Goal: Check status

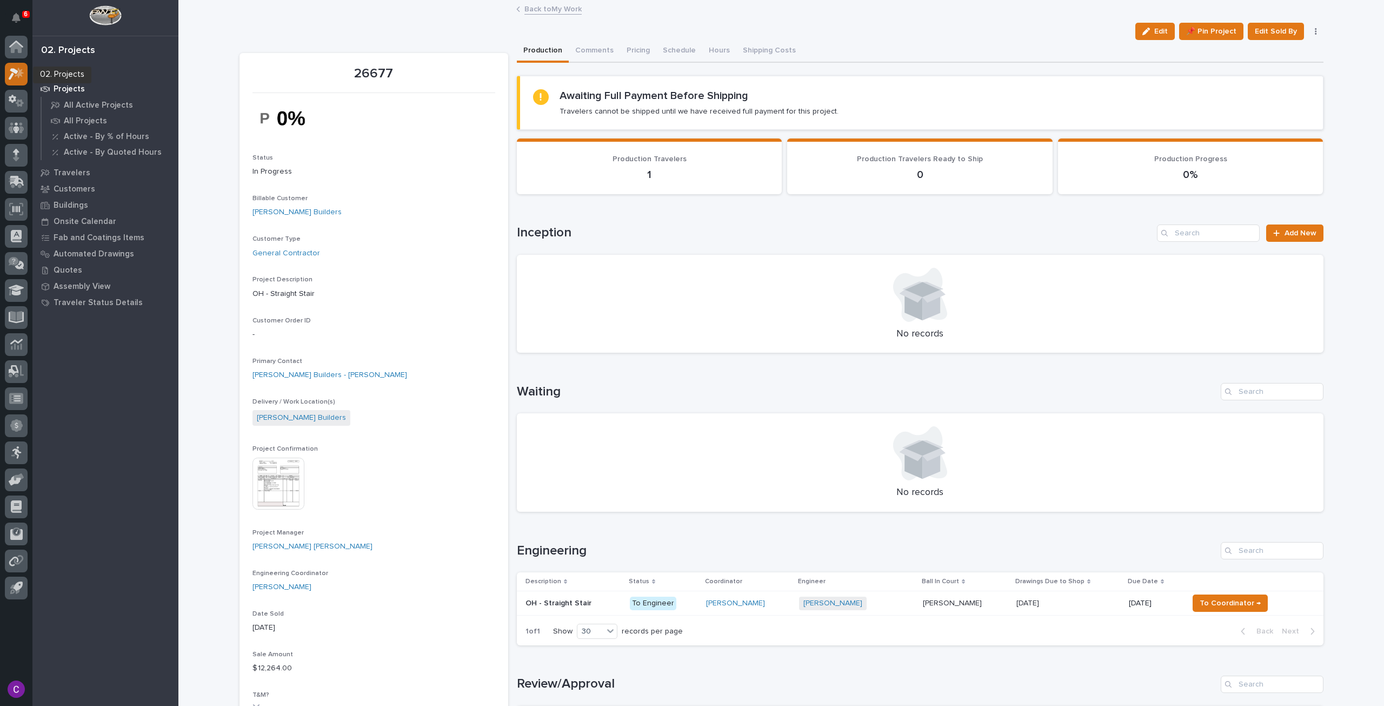
click at [11, 75] on icon at bounding box center [14, 74] width 10 height 12
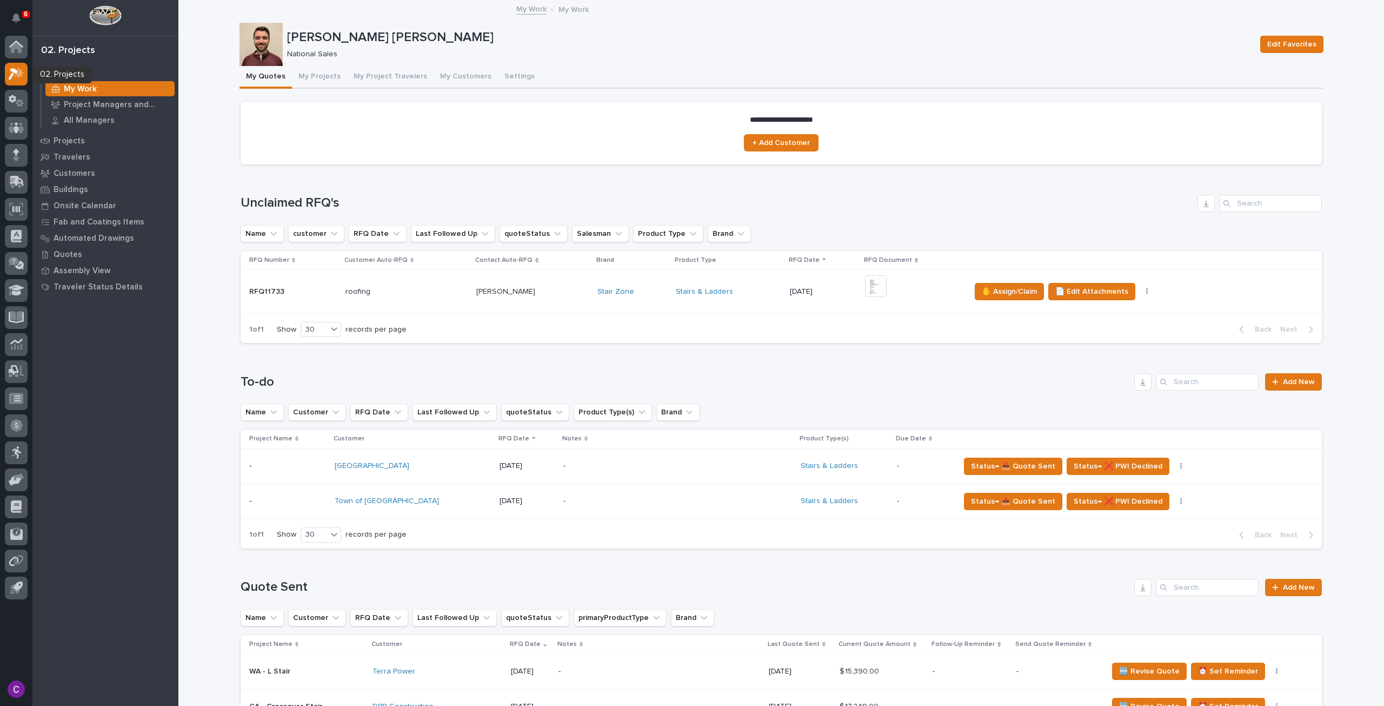
click at [606, 301] on td "Stair Zone" at bounding box center [632, 292] width 78 height 44
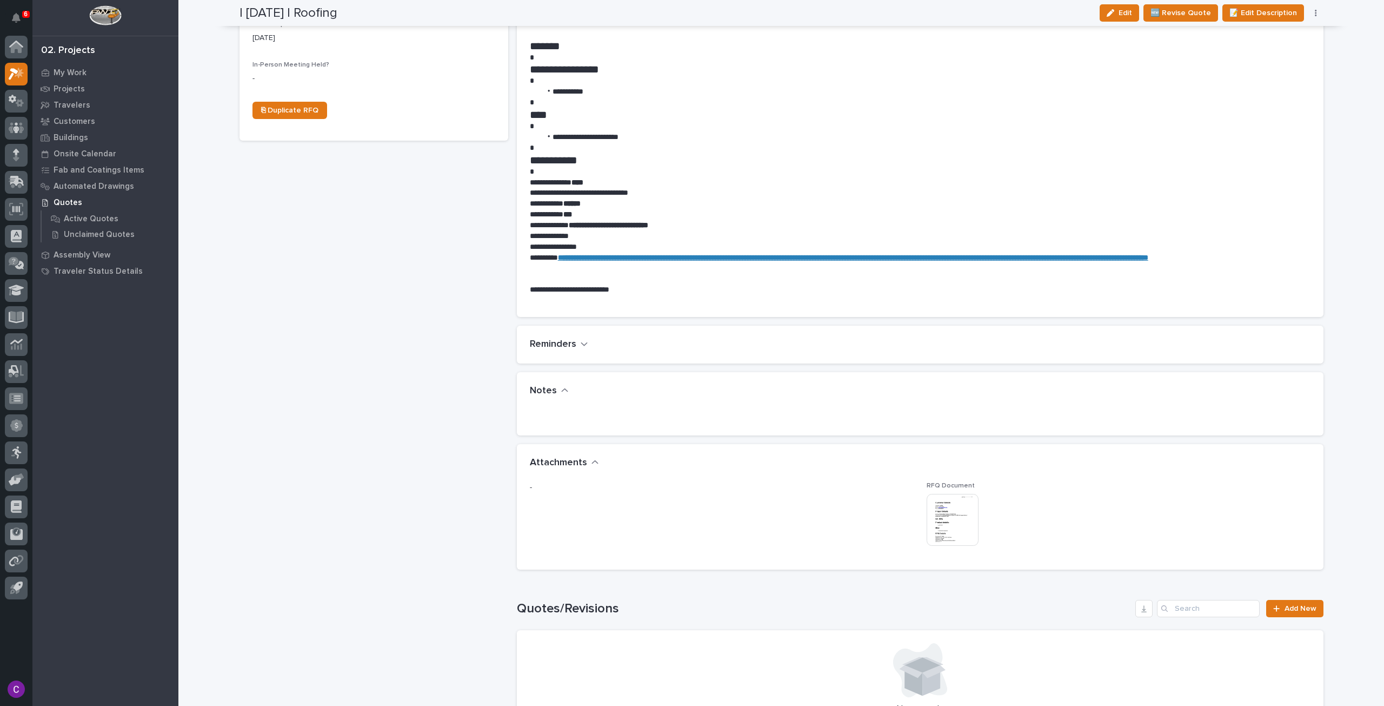
scroll to position [487, 0]
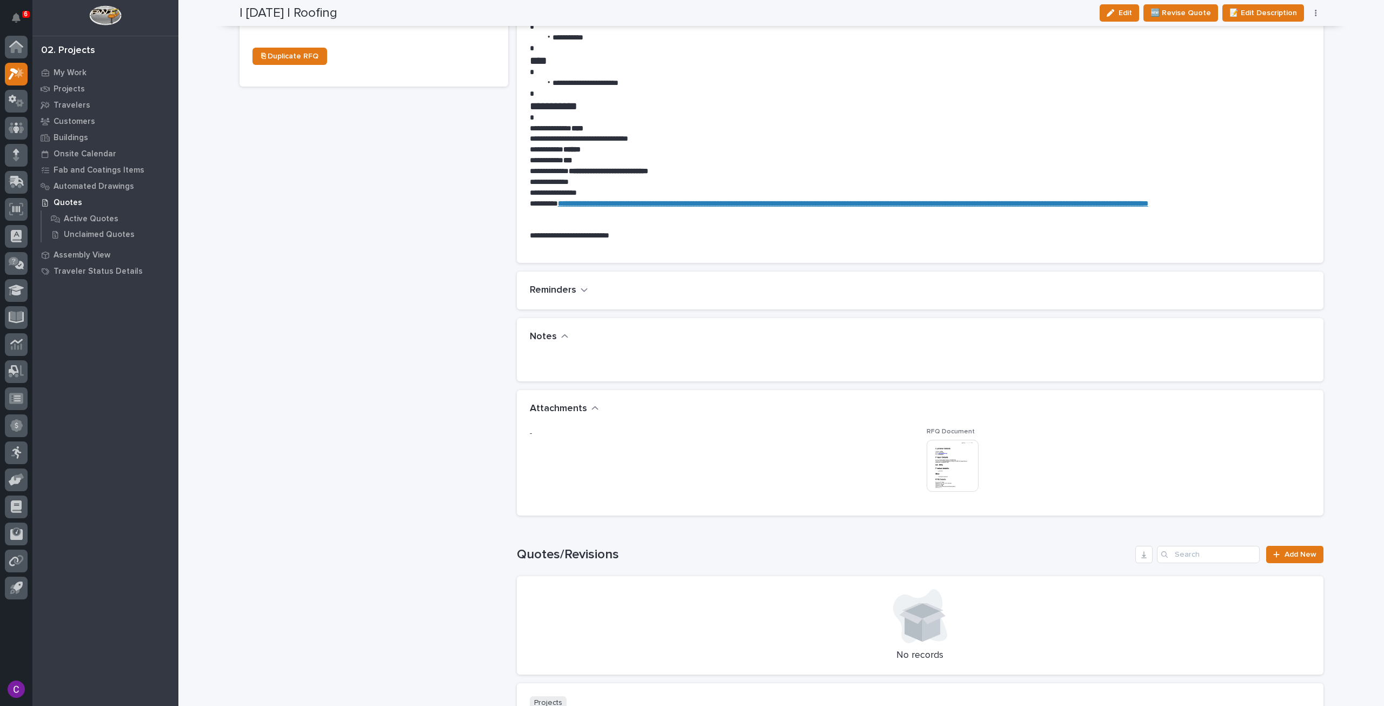
click at [945, 471] on img at bounding box center [953, 466] width 52 height 52
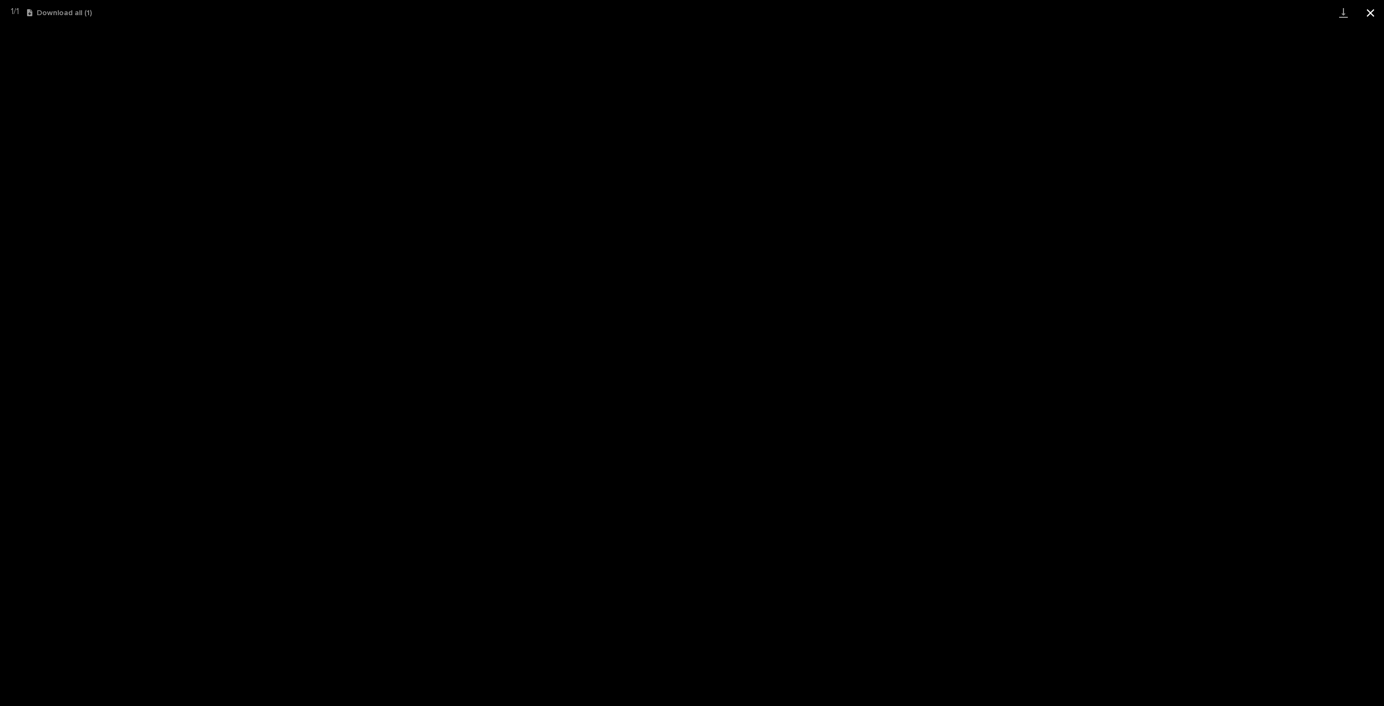
click at [1370, 18] on button "Close gallery" at bounding box center [1370, 12] width 27 height 25
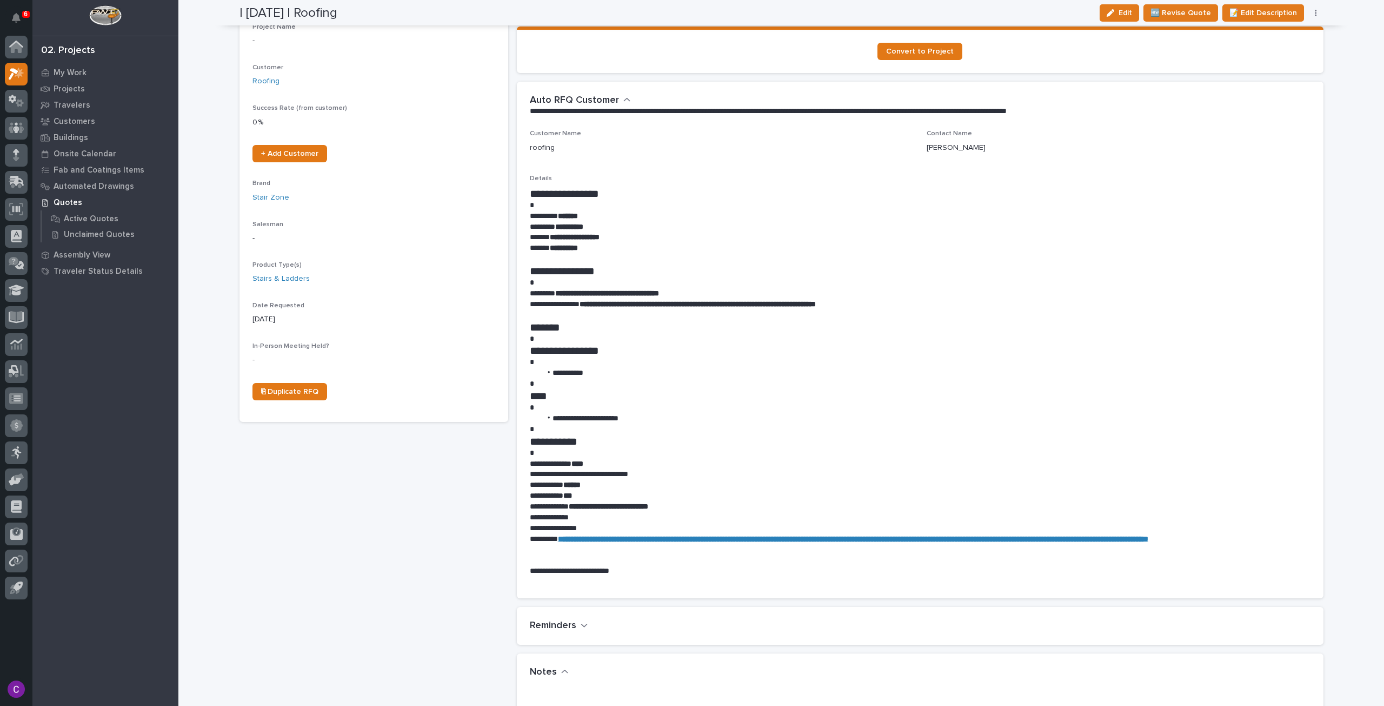
scroll to position [0, 0]
